Goal: Task Accomplishment & Management: Manage account settings

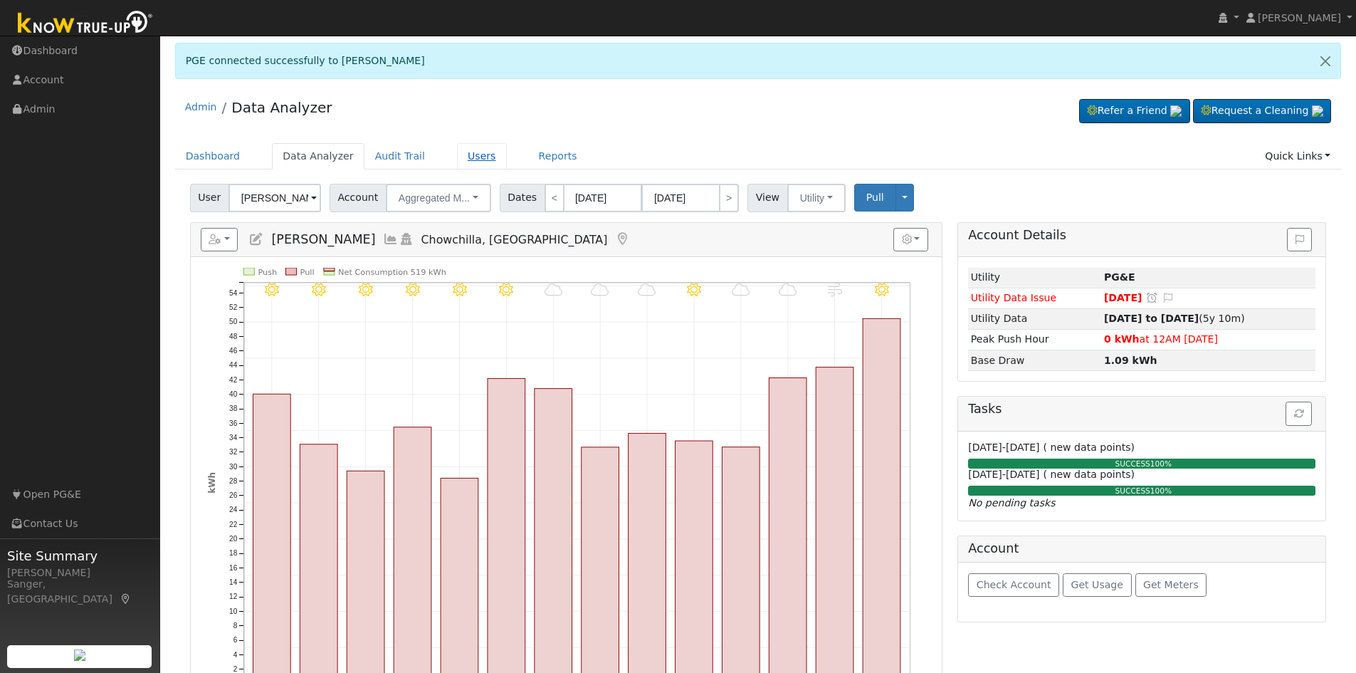
click at [457, 162] on link "Users" at bounding box center [482, 156] width 50 height 26
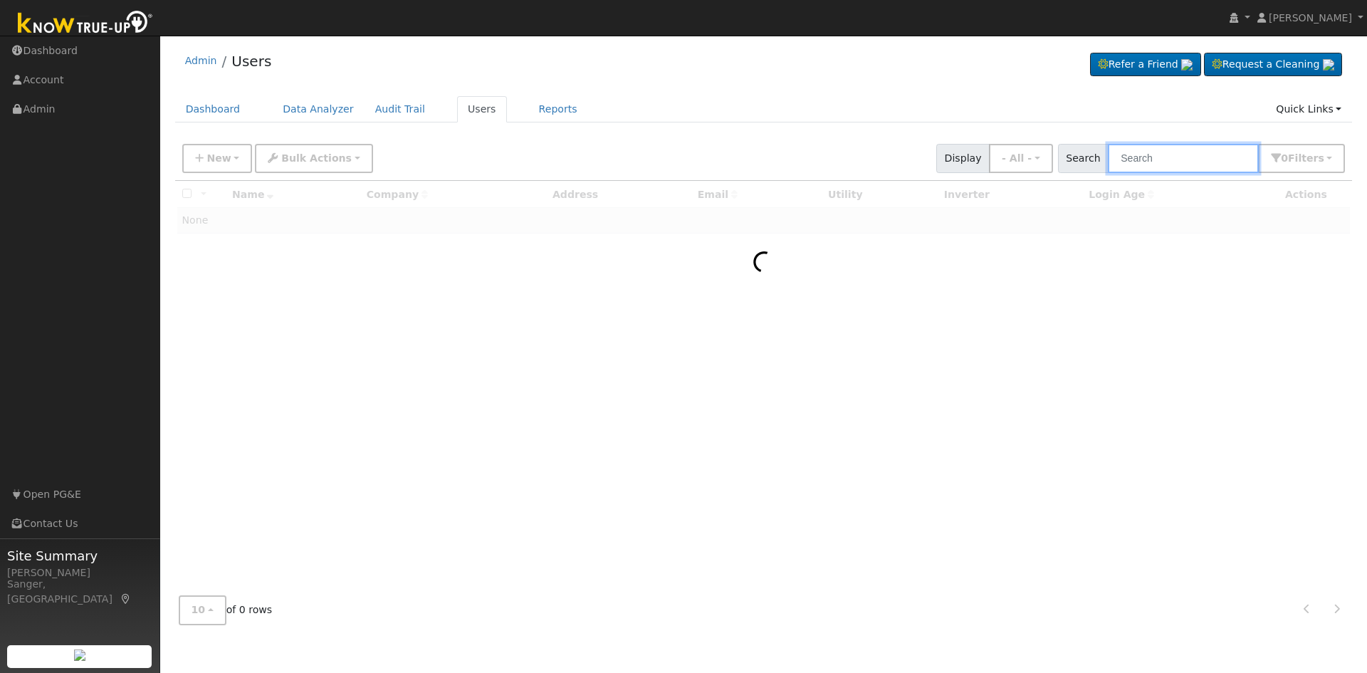
click at [1163, 154] on input "text" at bounding box center [1183, 158] width 151 height 29
paste input "Karen Gong"
type input "Karen Gong"
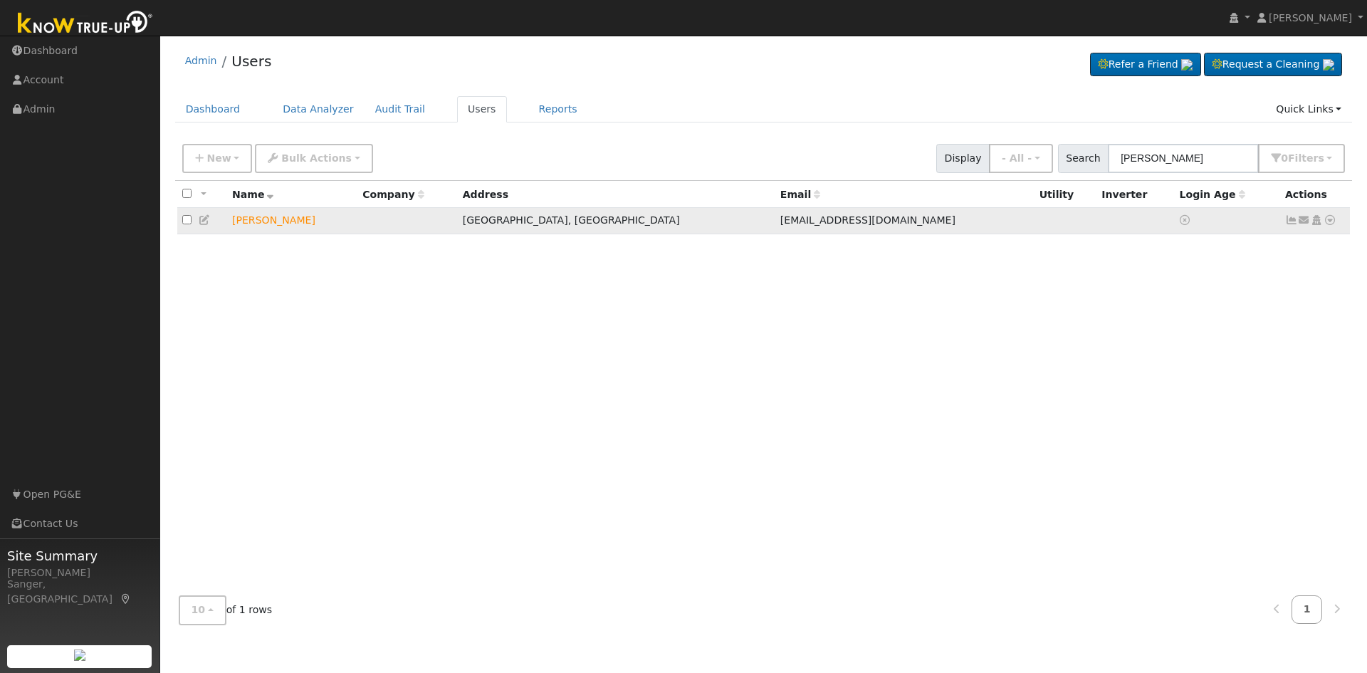
click at [1289, 224] on icon at bounding box center [1291, 220] width 13 height 10
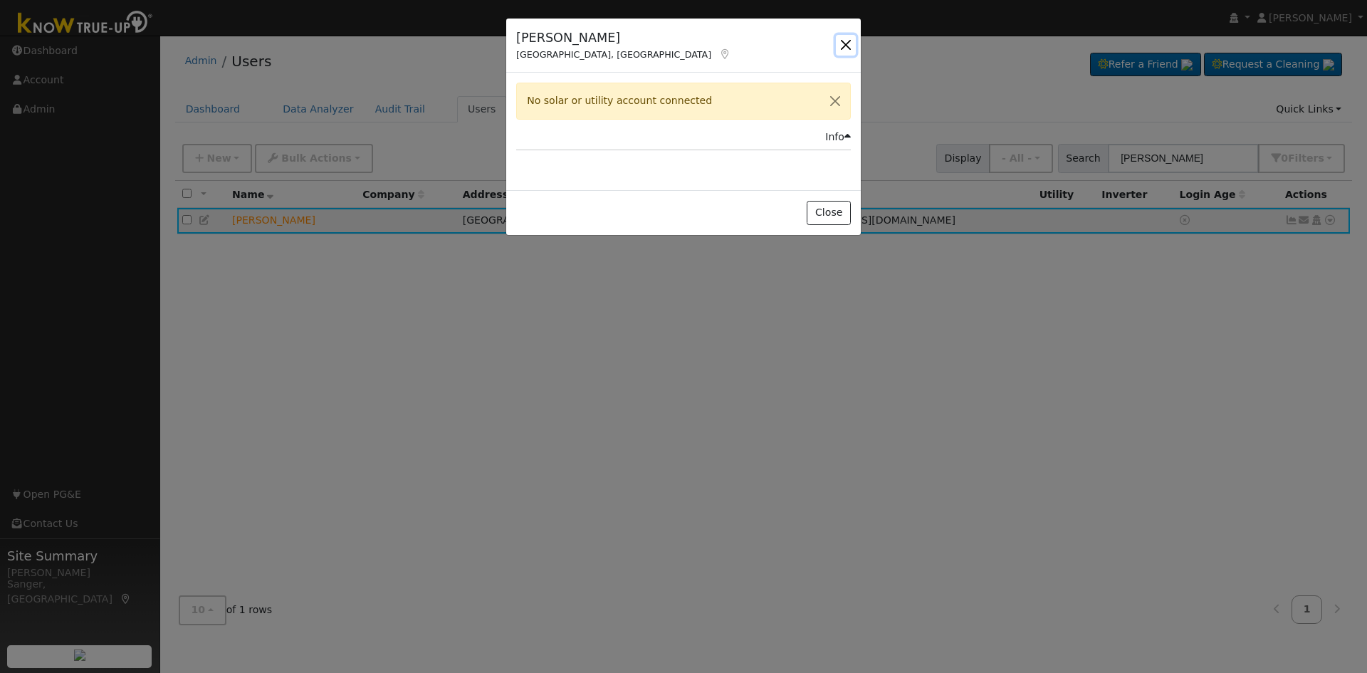
click at [845, 43] on button "button" at bounding box center [846, 45] width 20 height 20
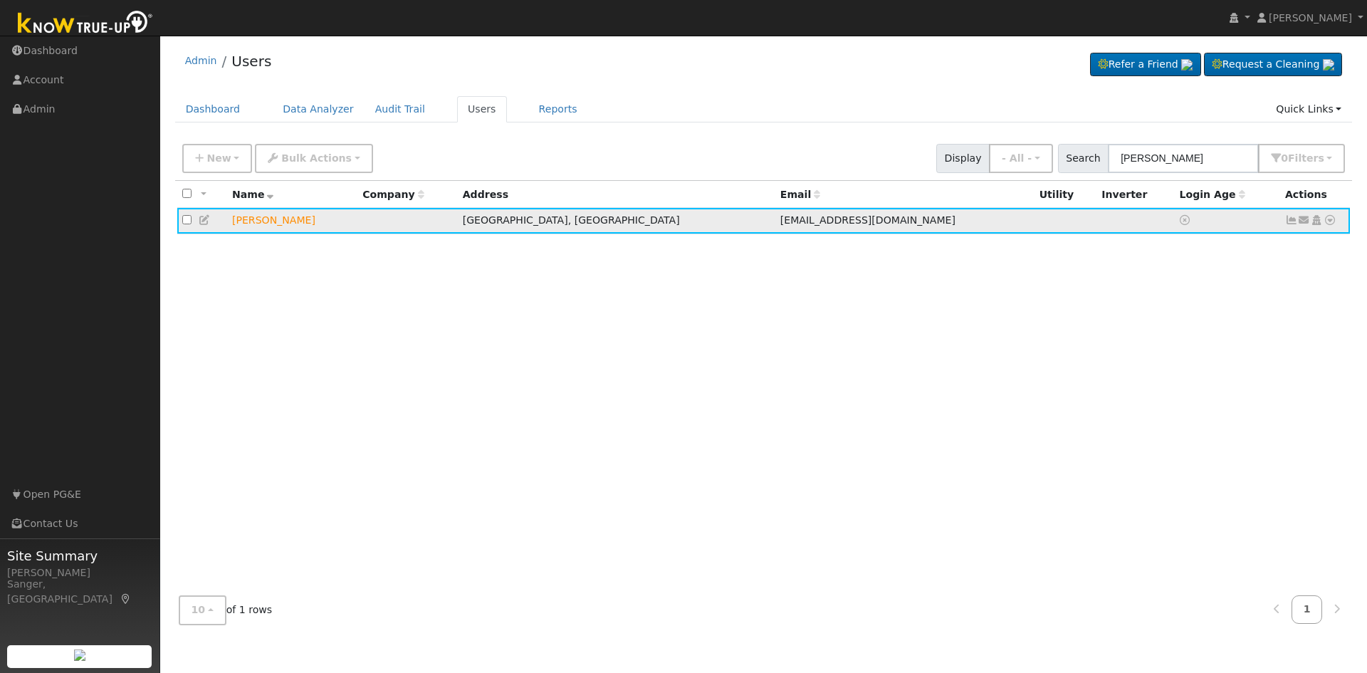
click at [1306, 220] on icon at bounding box center [1304, 220] width 13 height 10
click at [1262, 250] on link "Send Email..." at bounding box center [1259, 245] width 99 height 20
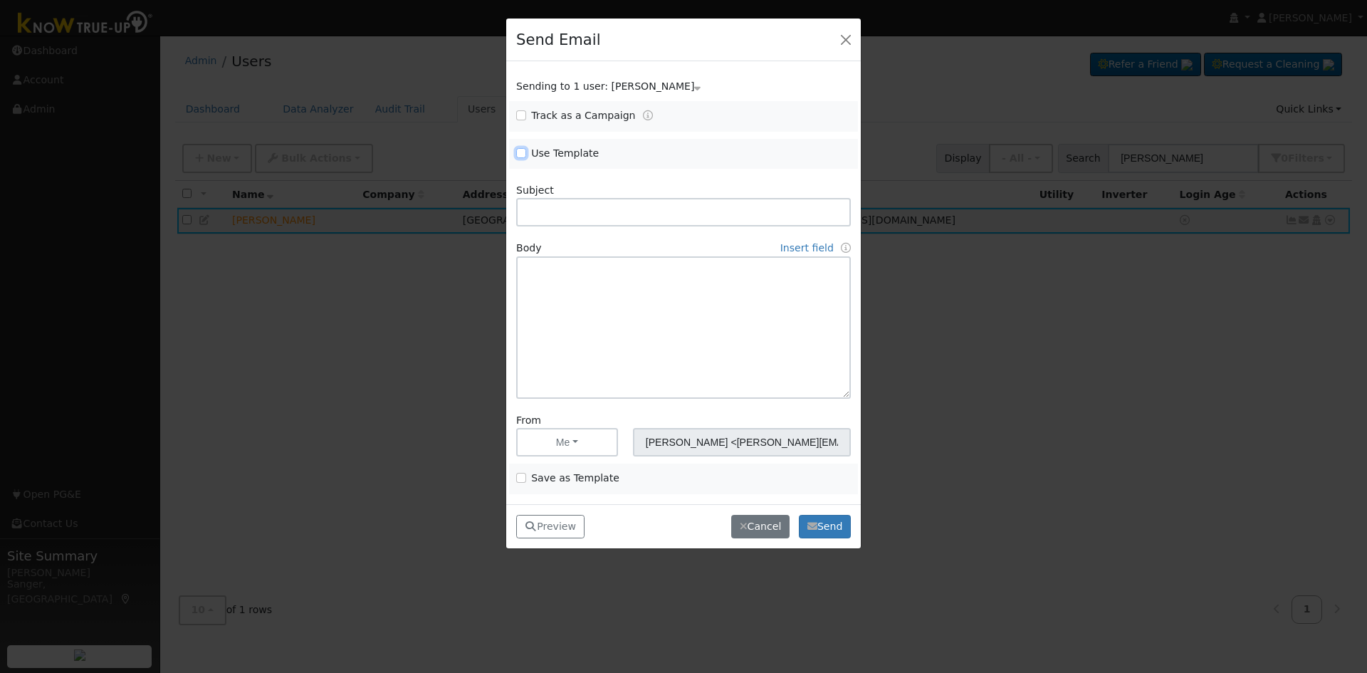
click at [521, 152] on input "Use Template" at bounding box center [521, 153] width 10 height 10
checkbox input "true"
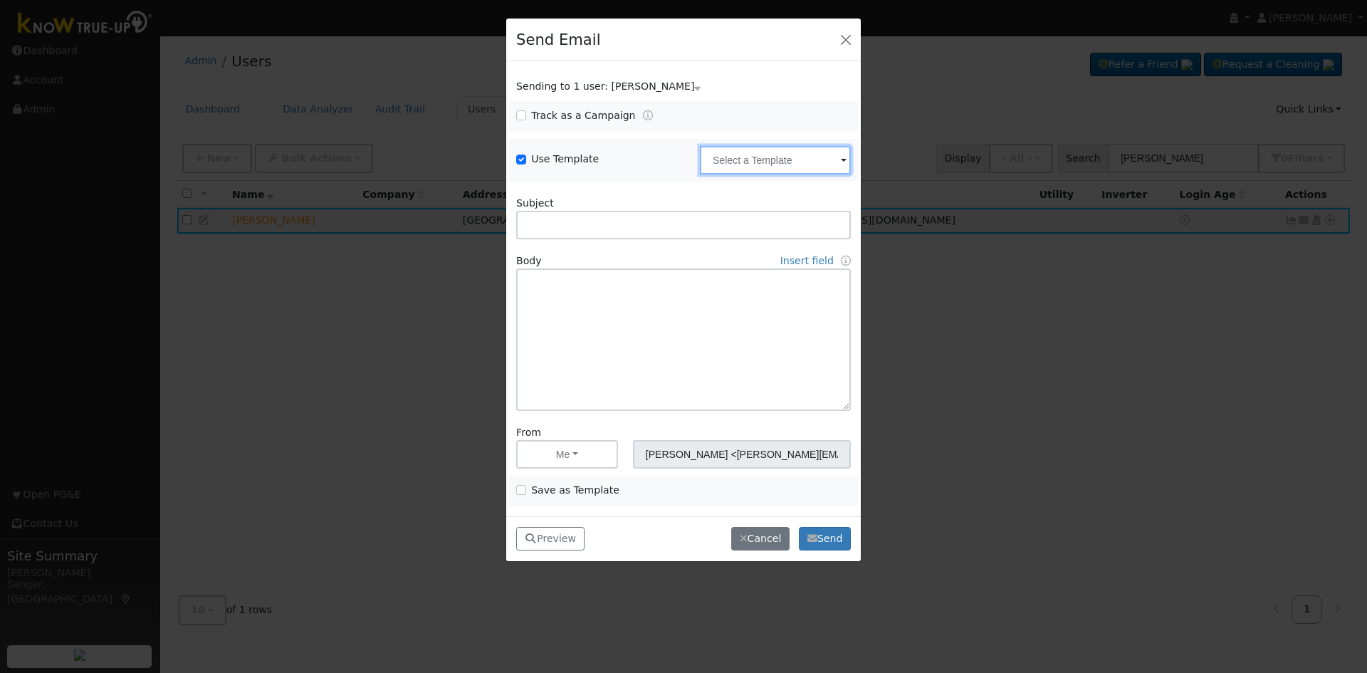
click at [735, 164] on input "text" at bounding box center [775, 160] width 151 height 28
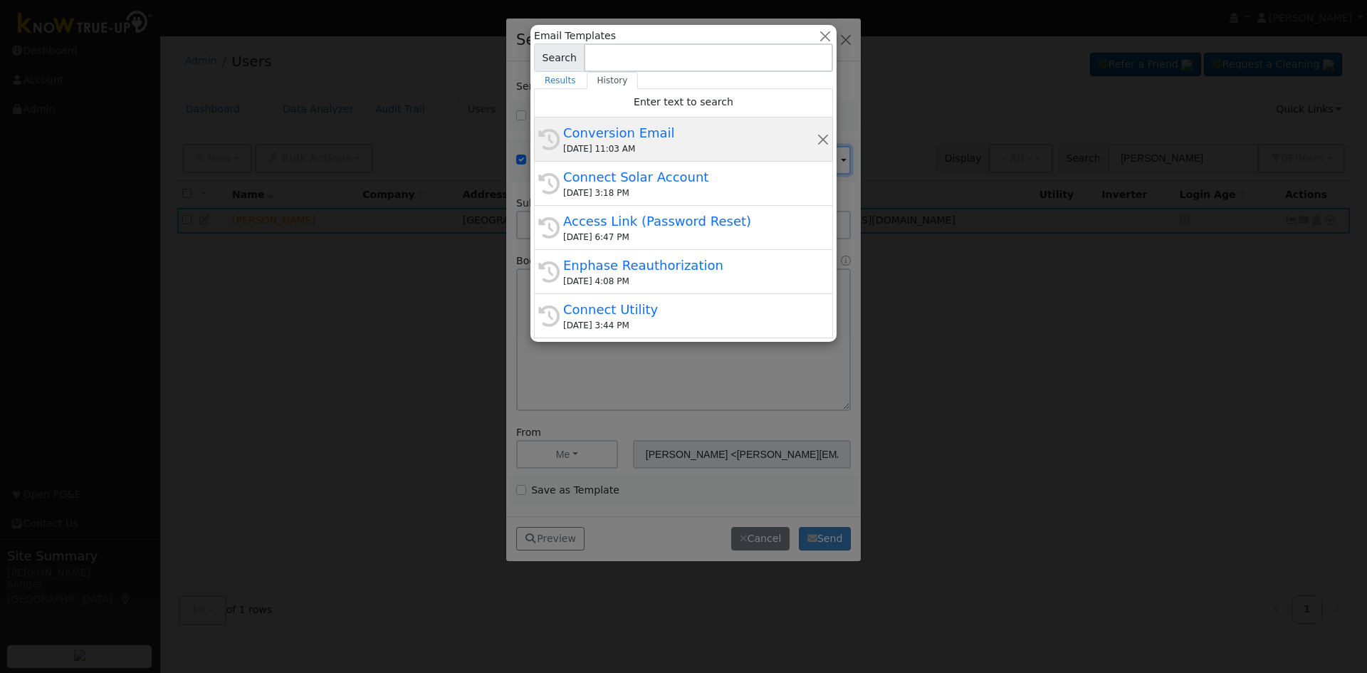
click at [666, 145] on div "10/07/2025 11:03 AM" at bounding box center [689, 148] width 253 height 13
type input "Conversion Email"
type input "Connect Your Utility Account"
type textarea "Dear {user_fname}, The first step is to connect your electric utility account. …"
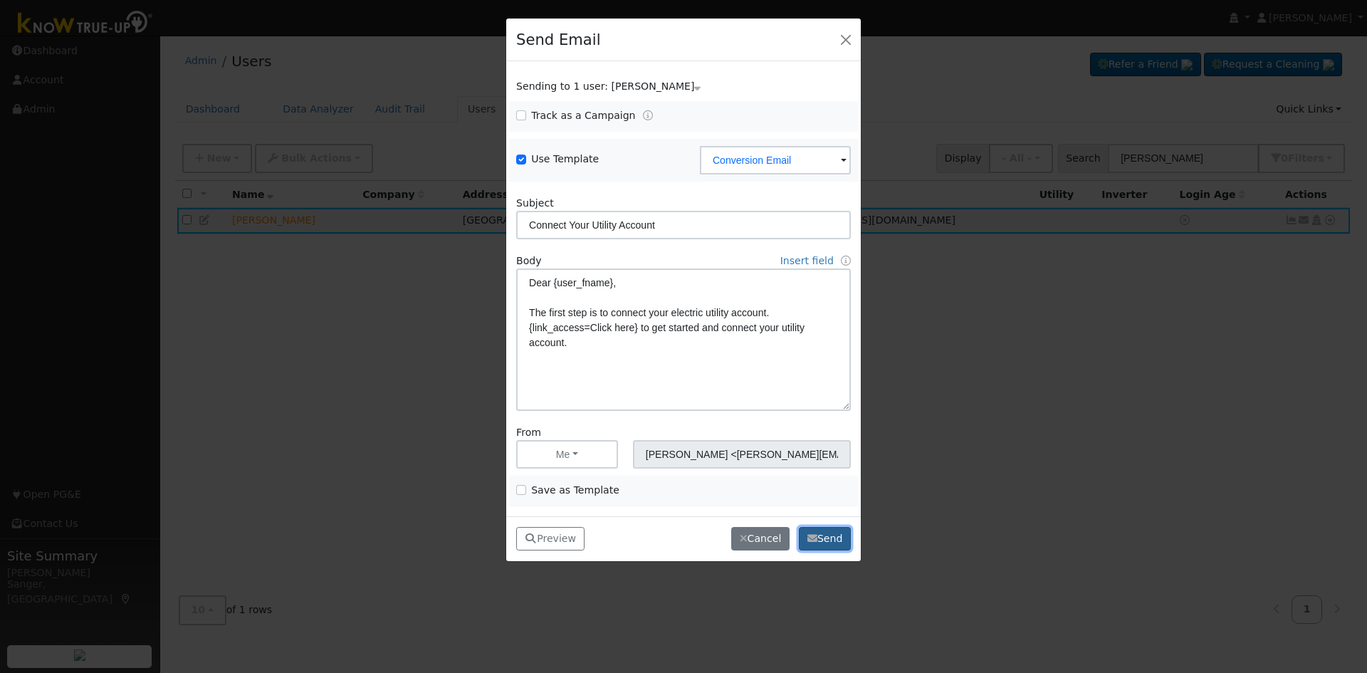
click at [827, 534] on button "Send" at bounding box center [825, 539] width 52 height 24
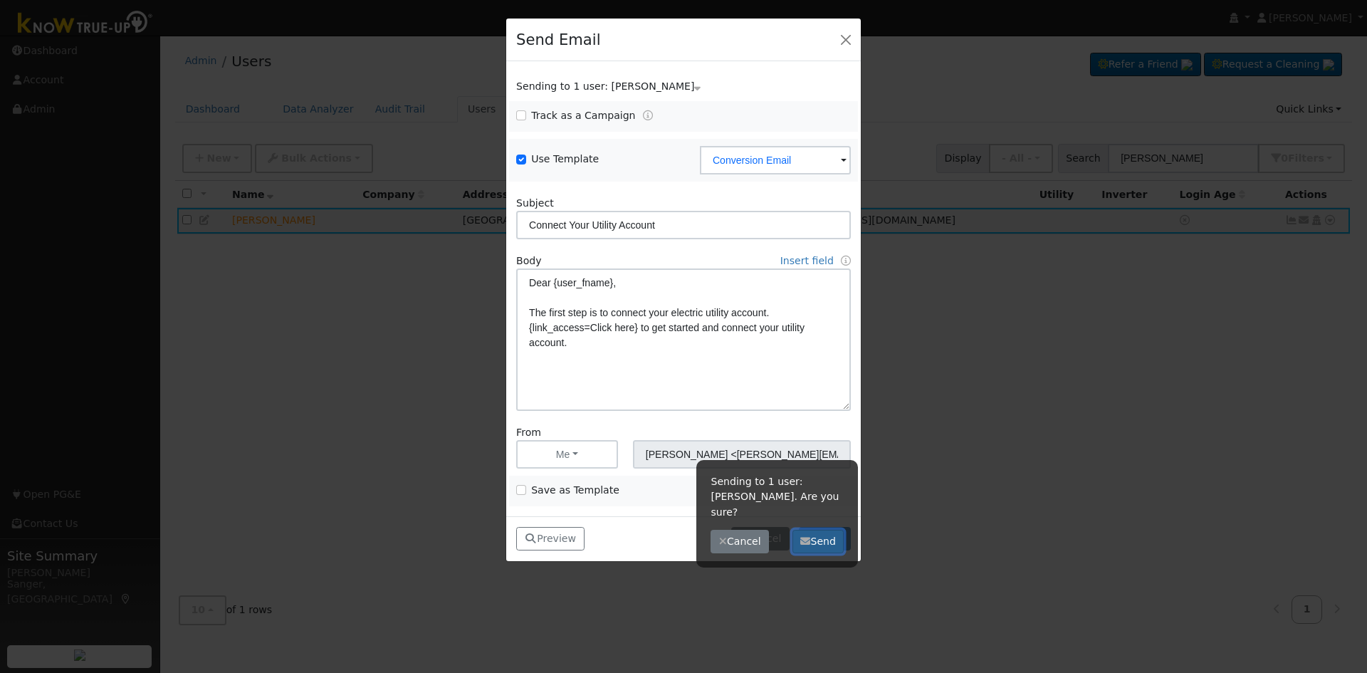
click at [818, 530] on button "Send" at bounding box center [818, 542] width 52 height 24
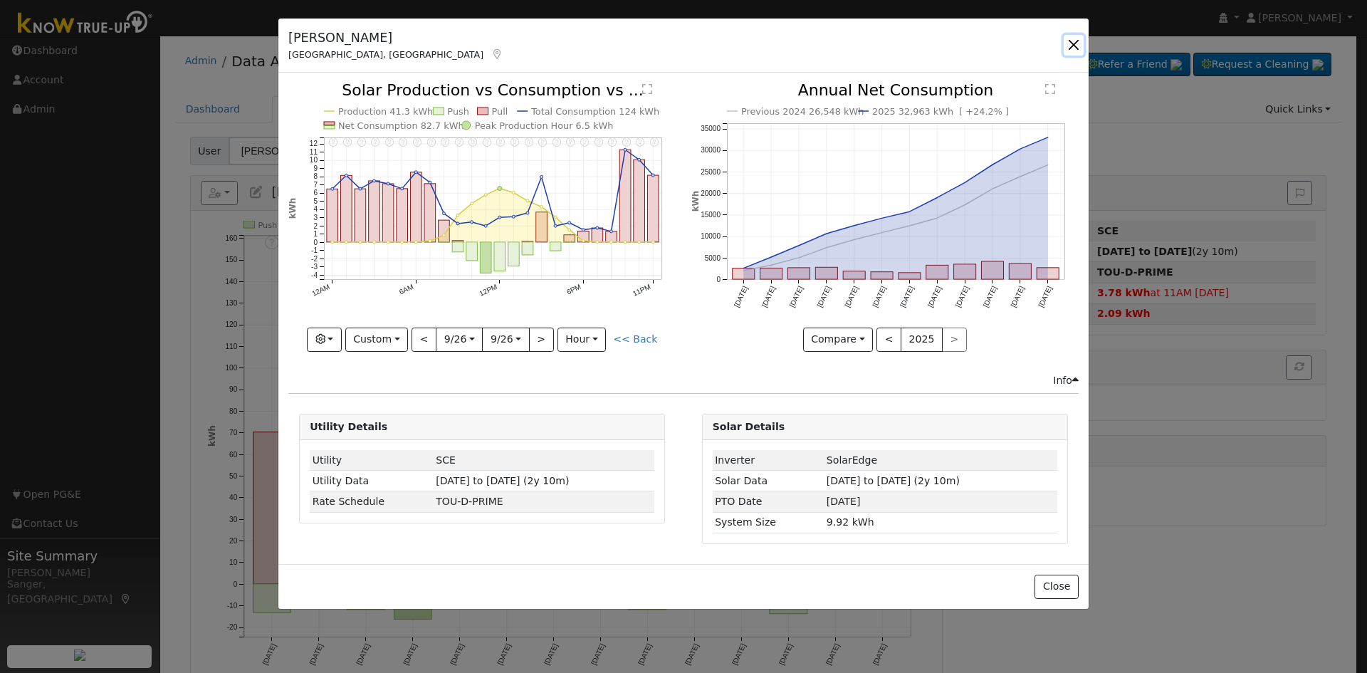
click at [1069, 42] on button "button" at bounding box center [1074, 45] width 20 height 20
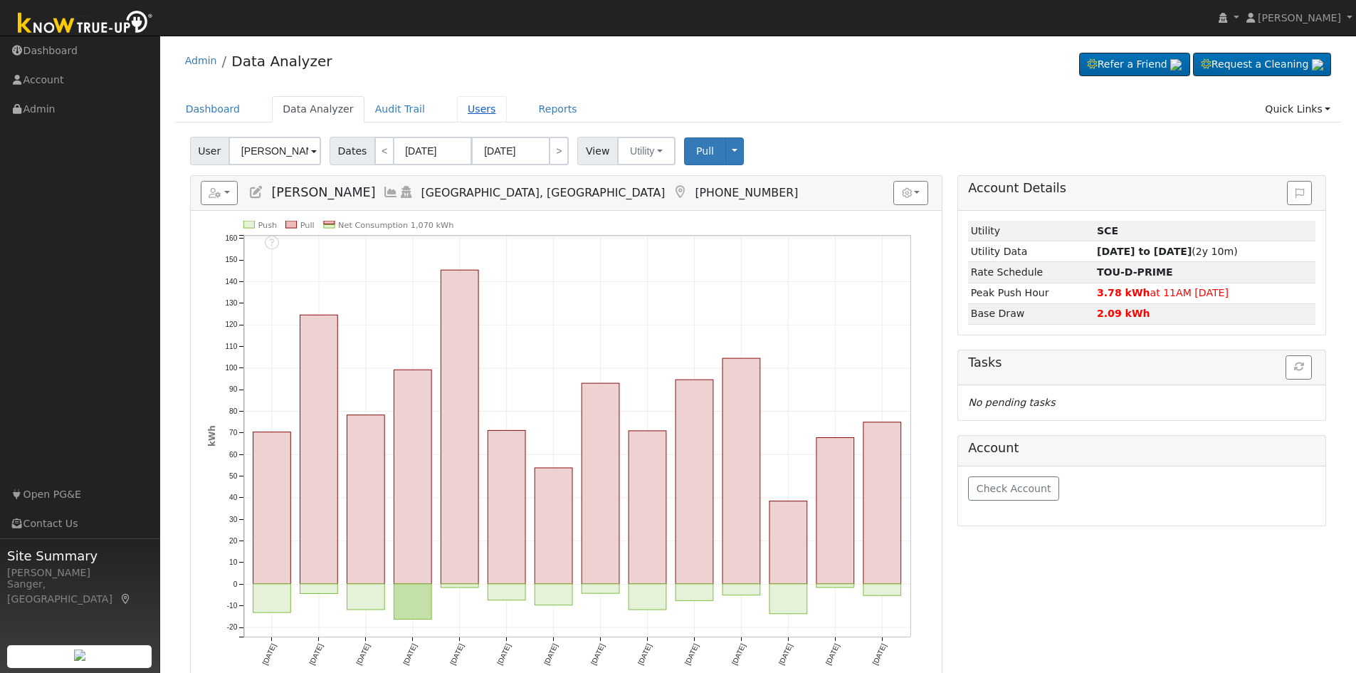
click at [466, 110] on link "Users" at bounding box center [482, 109] width 50 height 26
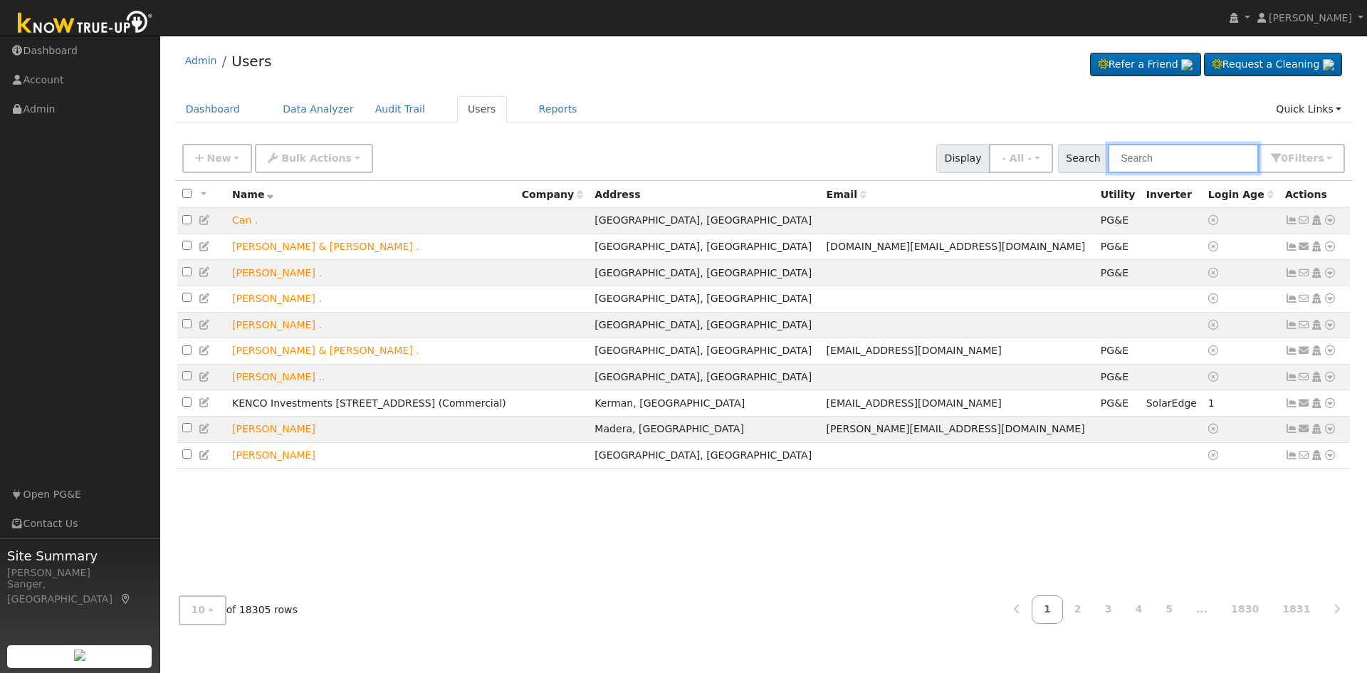
click at [1148, 150] on input "text" at bounding box center [1183, 158] width 151 height 29
paste input "Brian C and Debra L Hiett"
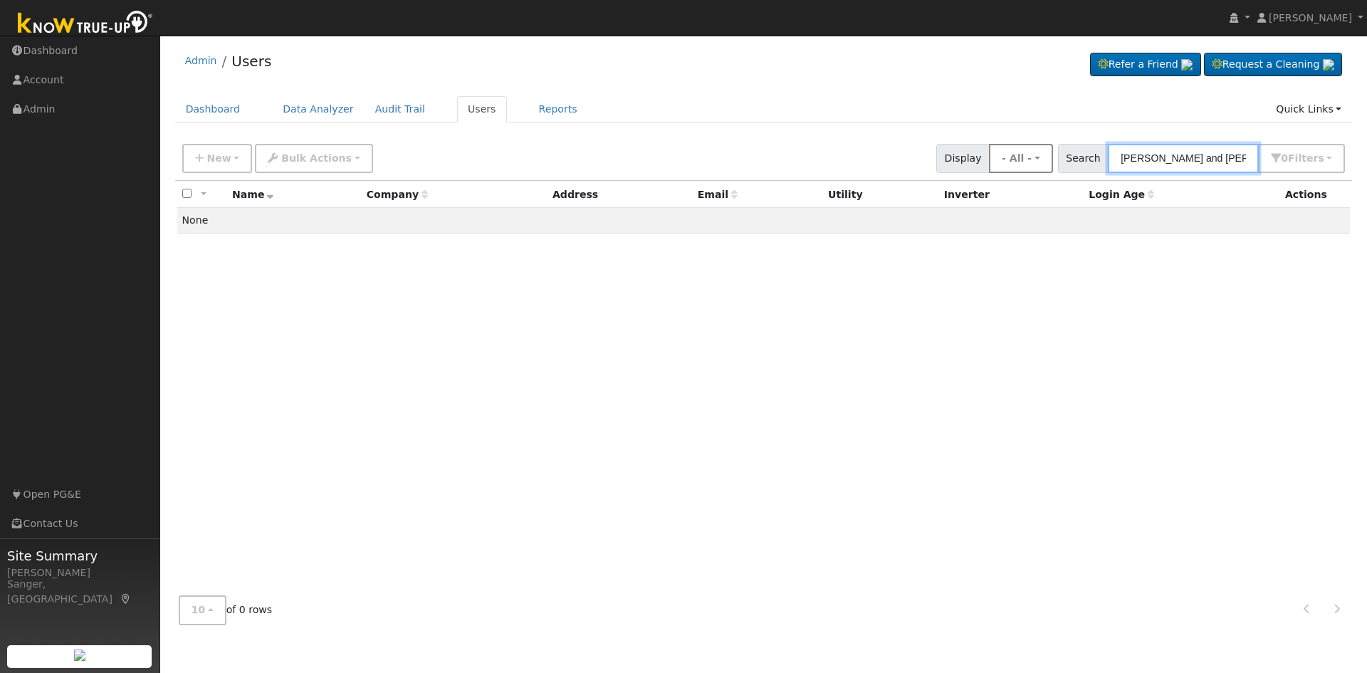
drag, startPoint x: 1223, startPoint y: 160, endPoint x: 1059, endPoint y: 159, distance: 163.8
click at [1059, 159] on div "New Add User Quick Add Quick Connect Quick Convert Lead Bulk Actions Send Email…" at bounding box center [763, 156] width 1168 height 34
type input "Hiett"
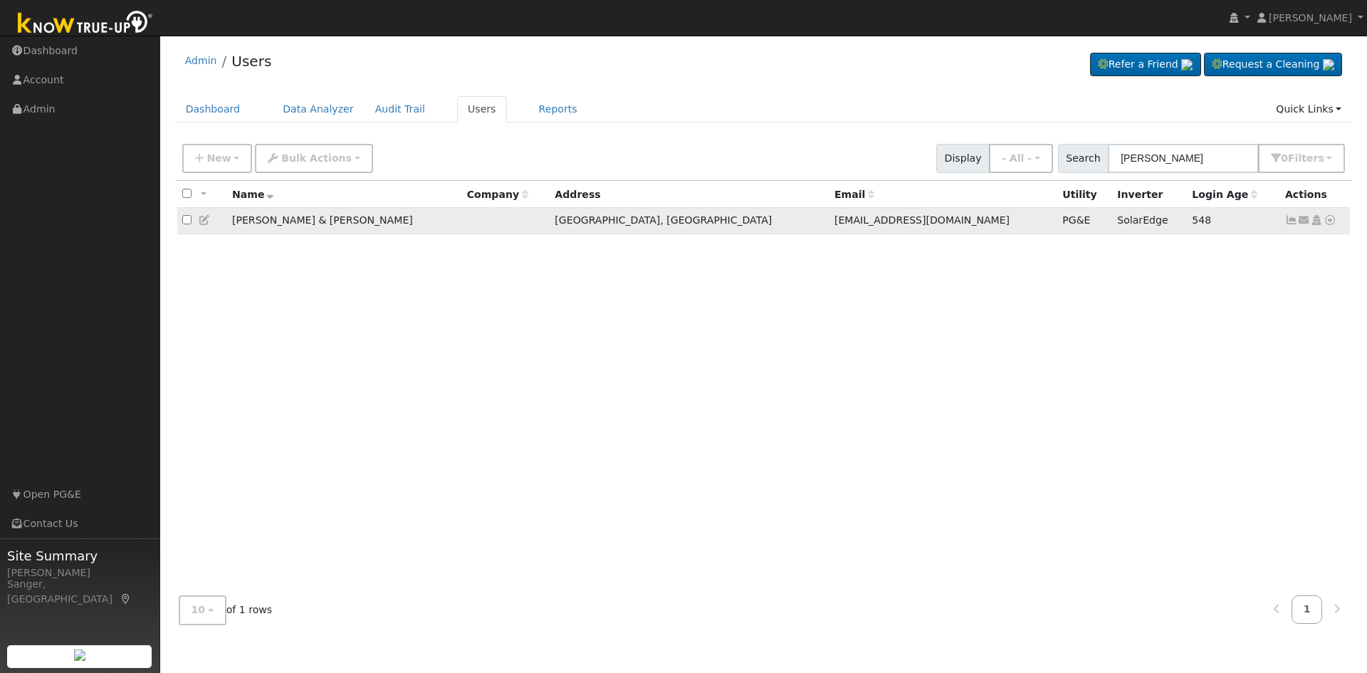
click at [1292, 223] on icon at bounding box center [1291, 220] width 13 height 10
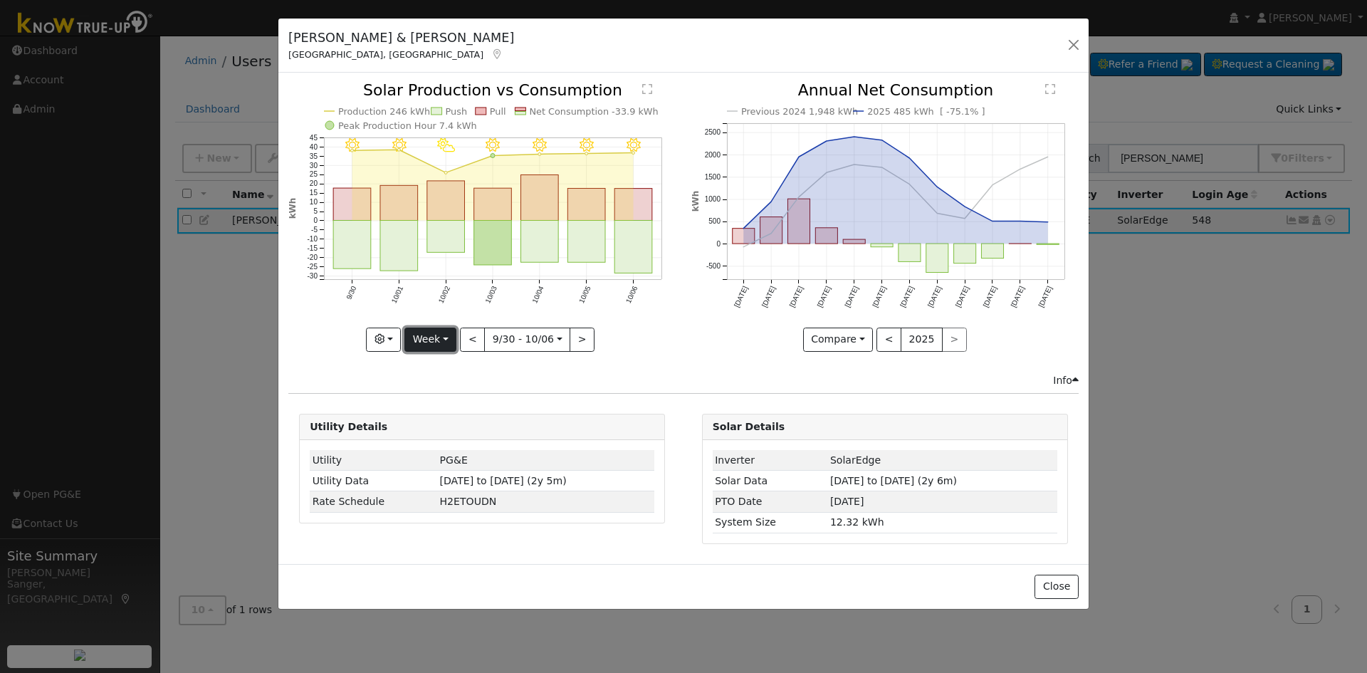
click at [426, 343] on button "Week" at bounding box center [430, 340] width 52 height 24
click at [431, 432] on link "Year" at bounding box center [454, 429] width 99 height 20
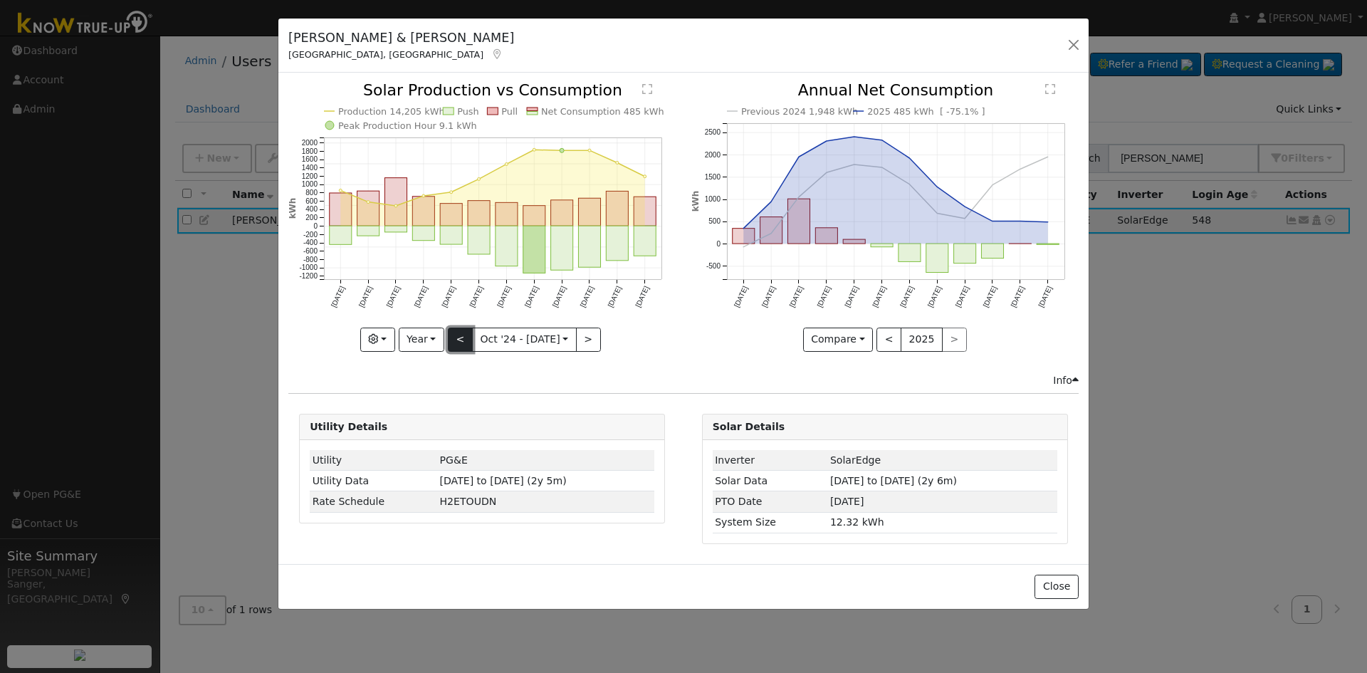
click at [461, 341] on button "<" at bounding box center [460, 340] width 25 height 24
click at [588, 341] on button ">" at bounding box center [588, 340] width 25 height 24
click at [464, 345] on button "<" at bounding box center [460, 340] width 25 height 24
type input "2023-10-01"
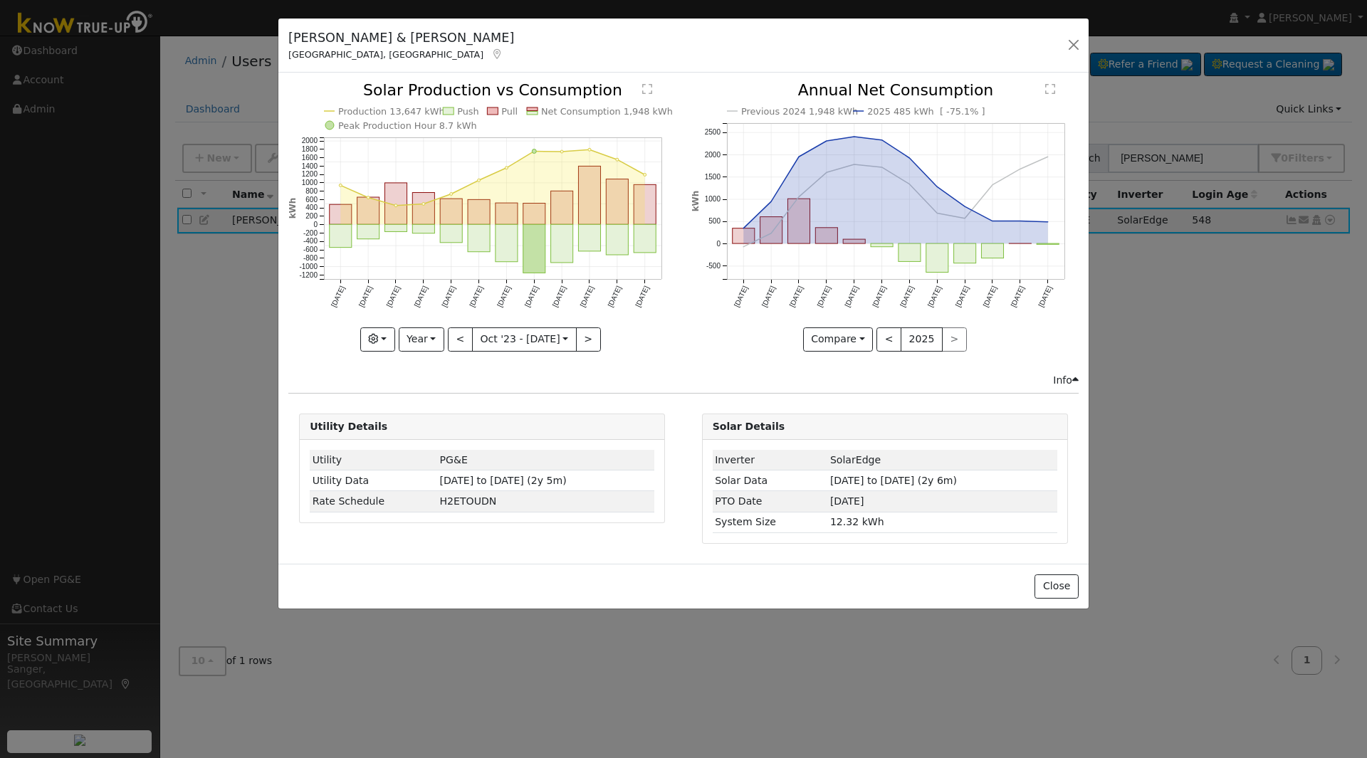
click at [675, 367] on div "Production 13,647 kWh Push Pull Net Consumption 1,948 kWh Peak Production Hour …" at bounding box center [482, 228] width 402 height 290
click at [868, 152] on icon "Previous 2024 1,948 kWh 2025 485 kWh [ -75.1% ] Oct '24 Nov '24 Dec '24 Jan '25…" at bounding box center [884, 213] width 387 height 260
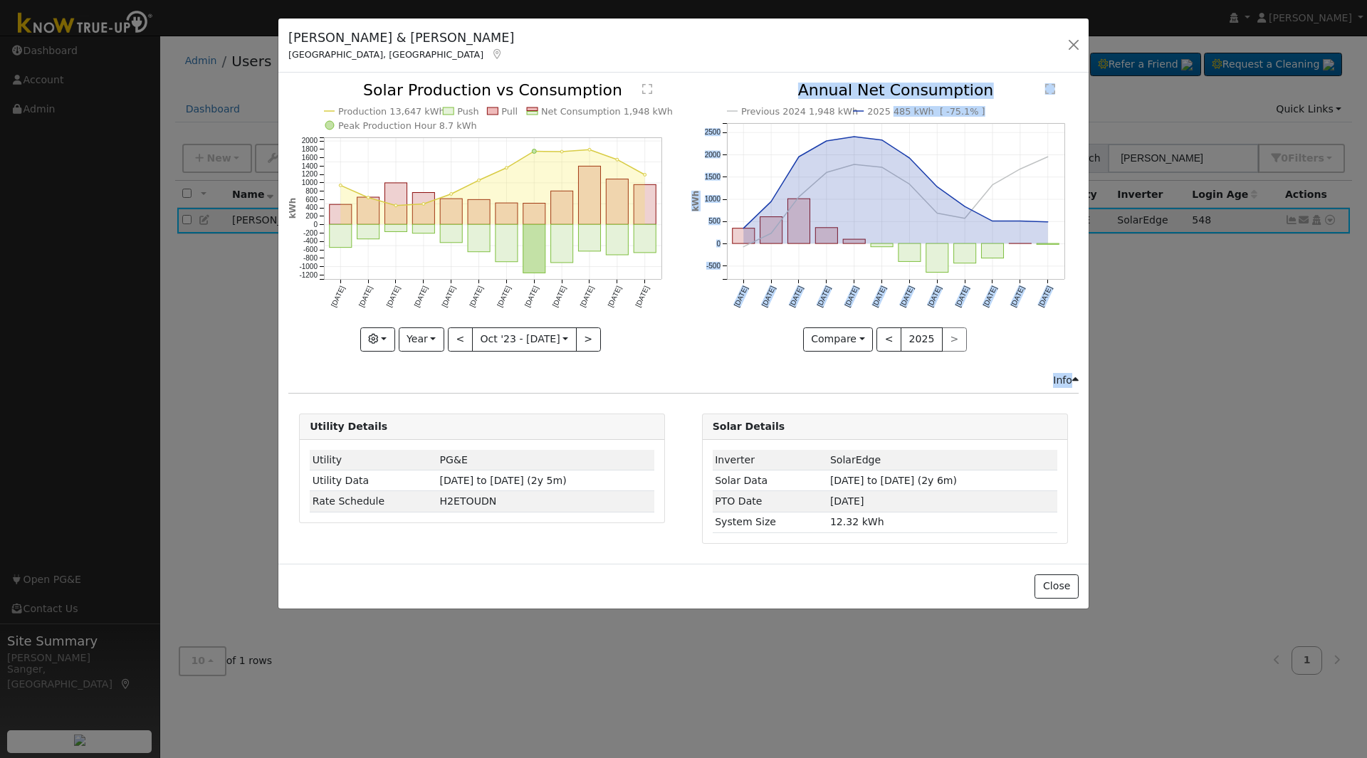
drag, startPoint x: 868, startPoint y: 152, endPoint x: 901, endPoint y: 116, distance: 48.4
click at [901, 116] on icon "Previous 2024 1,948 kWh 2025 485 kWh [ -75.1% ] Oct '24 Nov '24 Dec '24 Jan '25…" at bounding box center [884, 213] width 387 height 260
click at [709, 108] on icon "Previous 2024 1,948 kWh 2025 485 kWh [ -75.1% ] Oct '24 Nov '24 Dec '24 Jan '25…" at bounding box center [884, 213] width 387 height 260
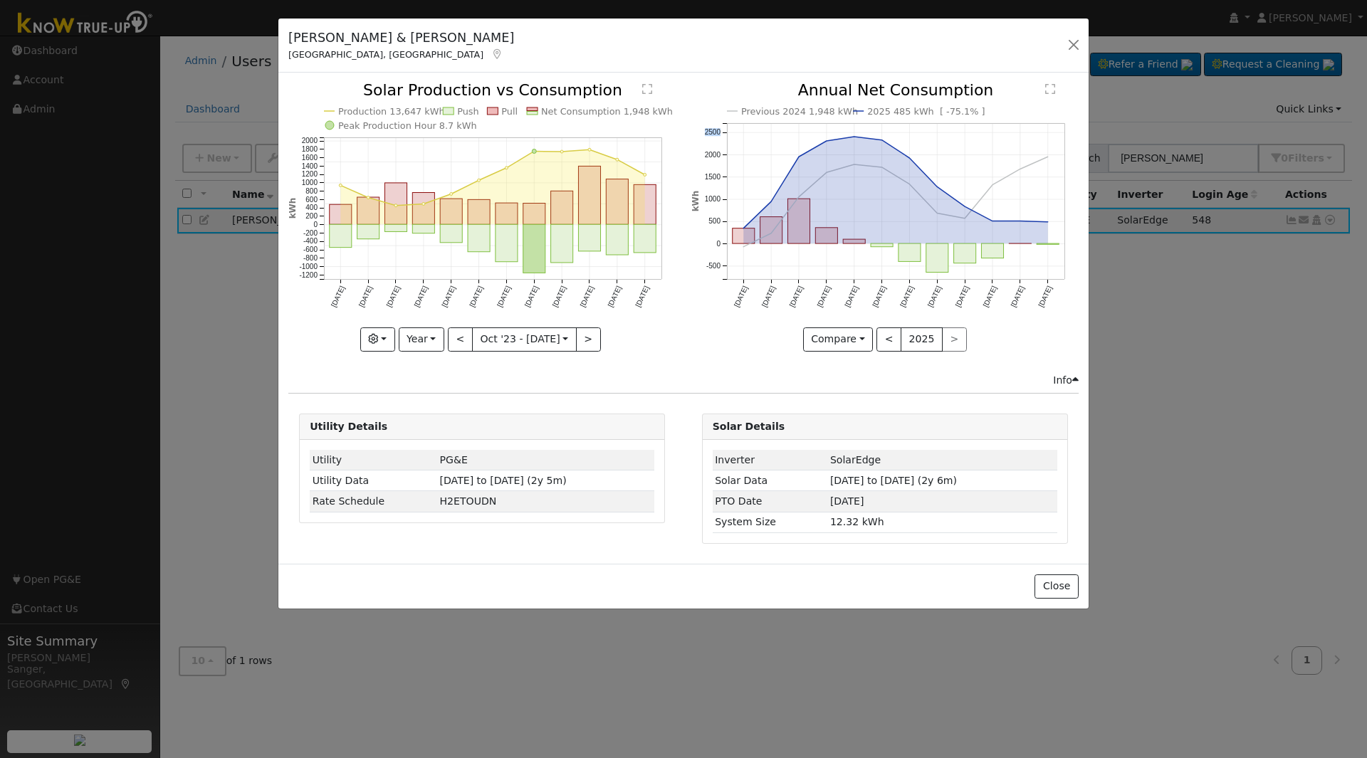
click at [709, 108] on icon "Previous 2024 1,948 kWh 2025 485 kWh [ -75.1% ] Oct '24 Nov '24 Dec '24 Jan '25…" at bounding box center [884, 213] width 387 height 260
